Goal: Check status

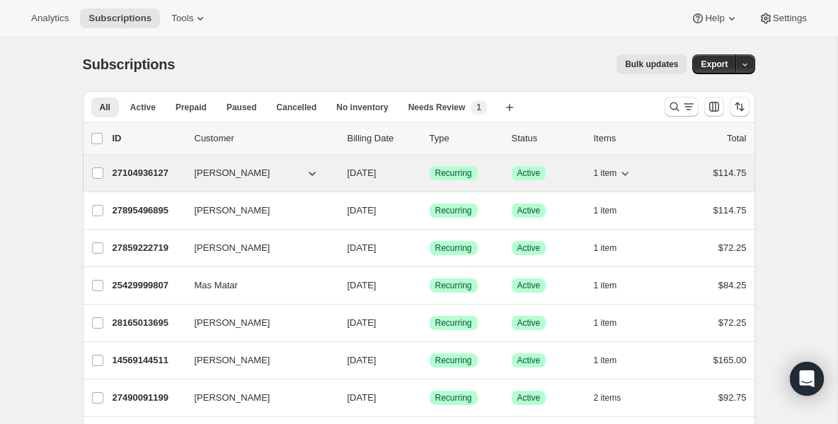
click at [168, 175] on p "27104936127" at bounding box center [147, 173] width 71 height 14
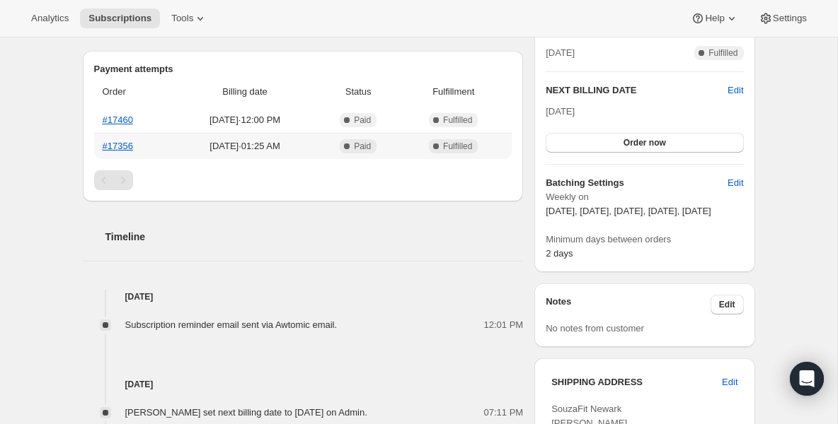
scroll to position [340, 0]
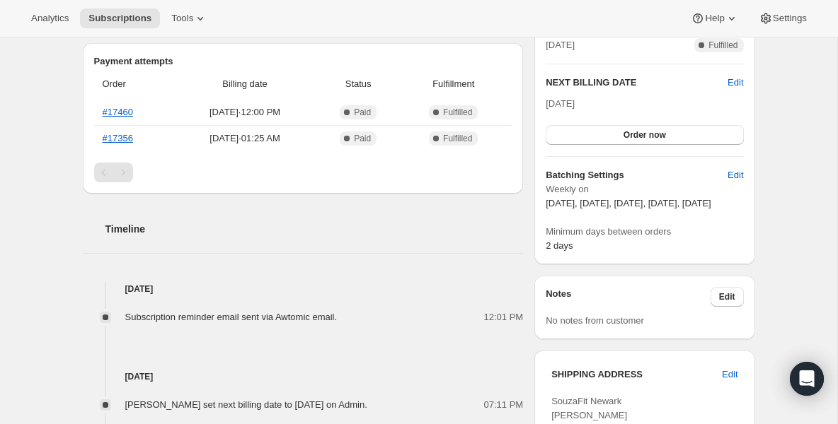
drag, startPoint x: 368, startPoint y: 255, endPoint x: 617, endPoint y: 10, distance: 349.1
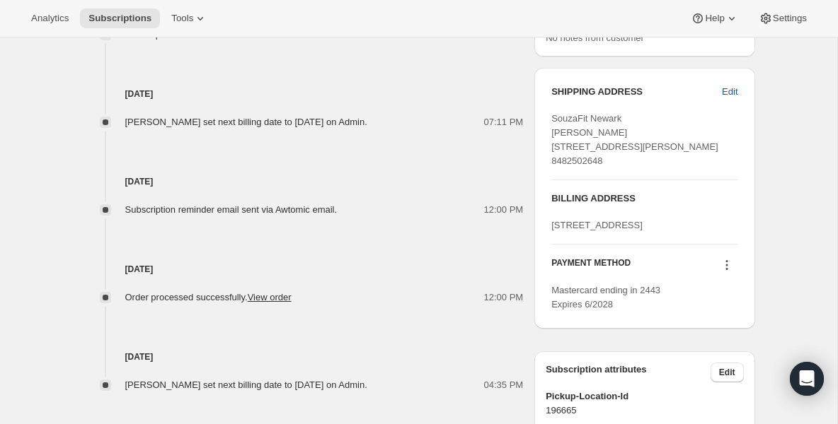
scroll to position [651, 0]
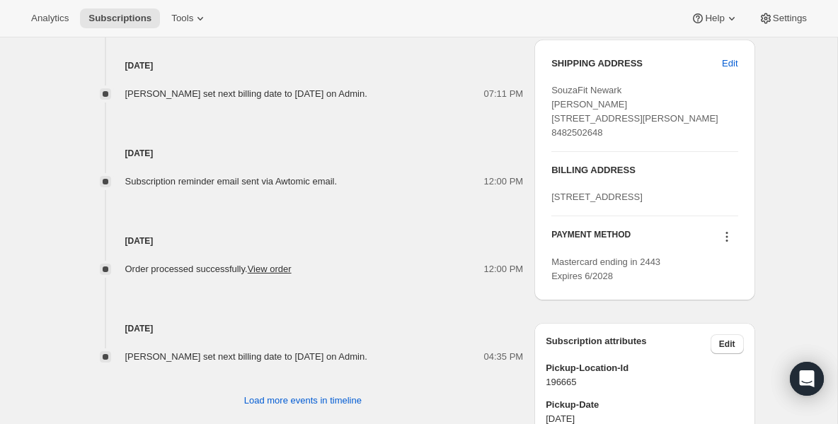
drag, startPoint x: 551, startPoint y: 173, endPoint x: 636, endPoint y: 178, distance: 85.0
click at [636, 140] on div "SouzaFit Newark [PERSON_NAME] [STREET_ADDRESS][PERSON_NAME] 8482502648" at bounding box center [644, 111] width 186 height 57
